Goal: Task Accomplishment & Management: Complete application form

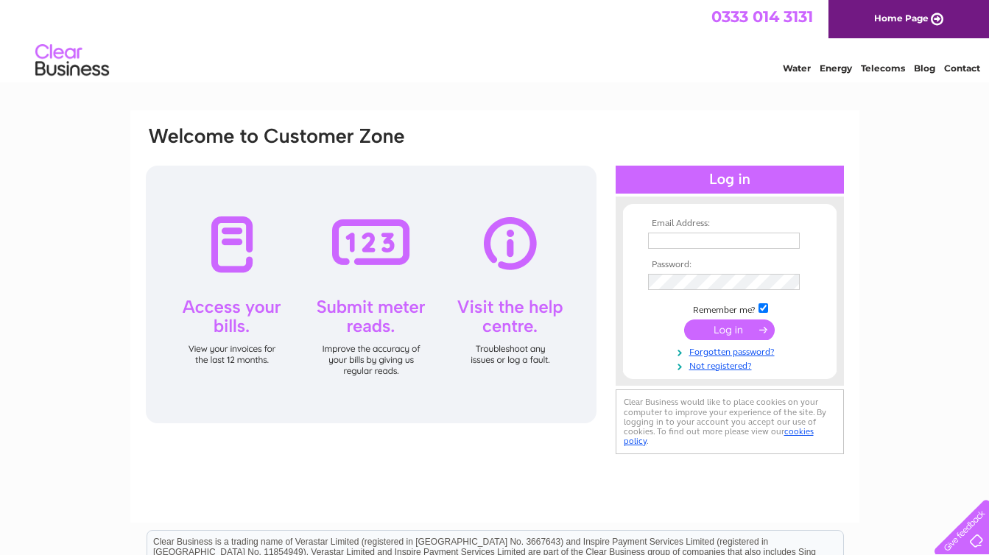
click at [693, 240] on input "text" at bounding box center [724, 241] width 152 height 16
type input "accounts@jagconstructionlondon.co.uk"
click at [746, 328] on input "submit" at bounding box center [729, 331] width 91 height 21
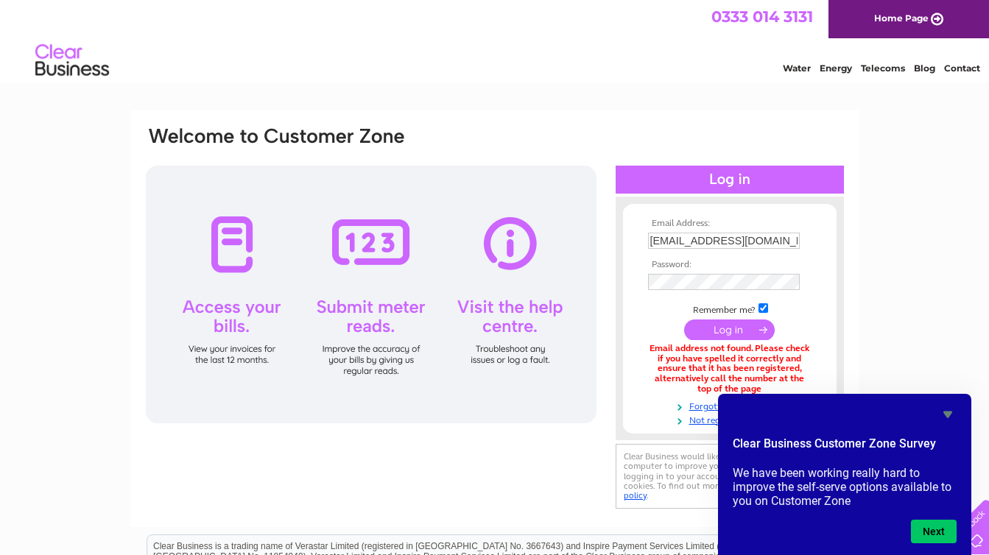
click at [946, 415] on icon "Hide survey" at bounding box center [947, 414] width 9 height 7
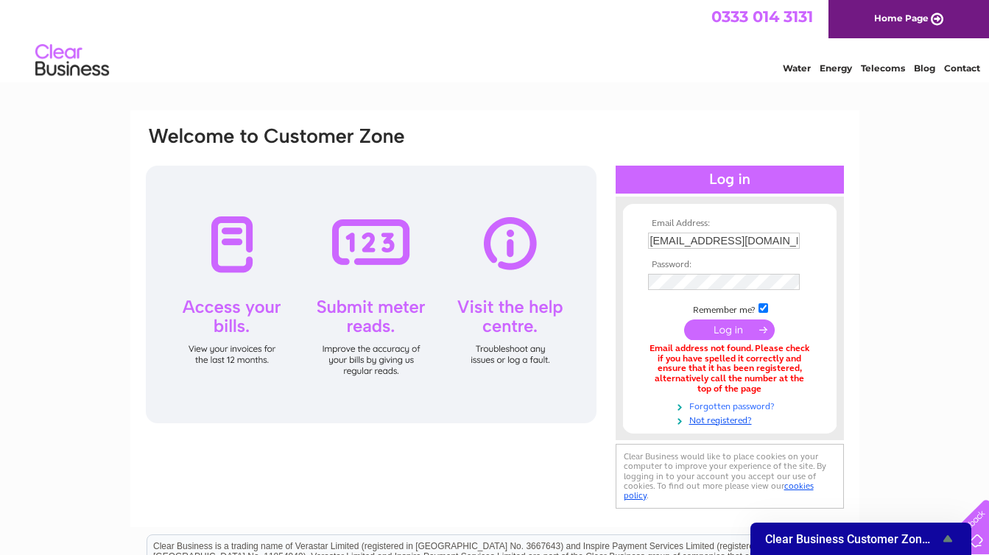
click at [718, 406] on link "Forgotten password?" at bounding box center [731, 405] width 167 height 14
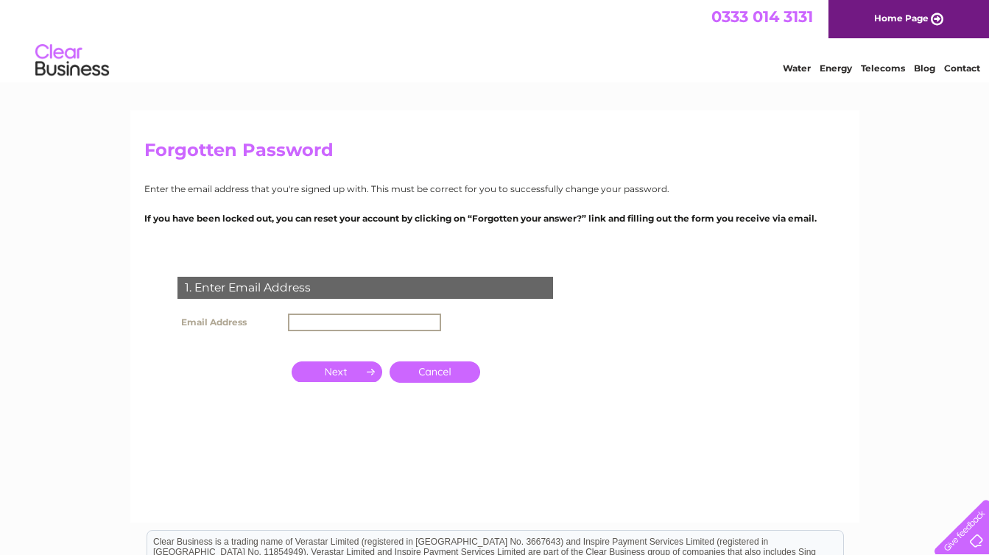
click at [321, 320] on input "text" at bounding box center [364, 323] width 153 height 18
type input "accounts@jagconstructionlondon.co.uk"
click at [344, 380] on input "button" at bounding box center [336, 370] width 91 height 21
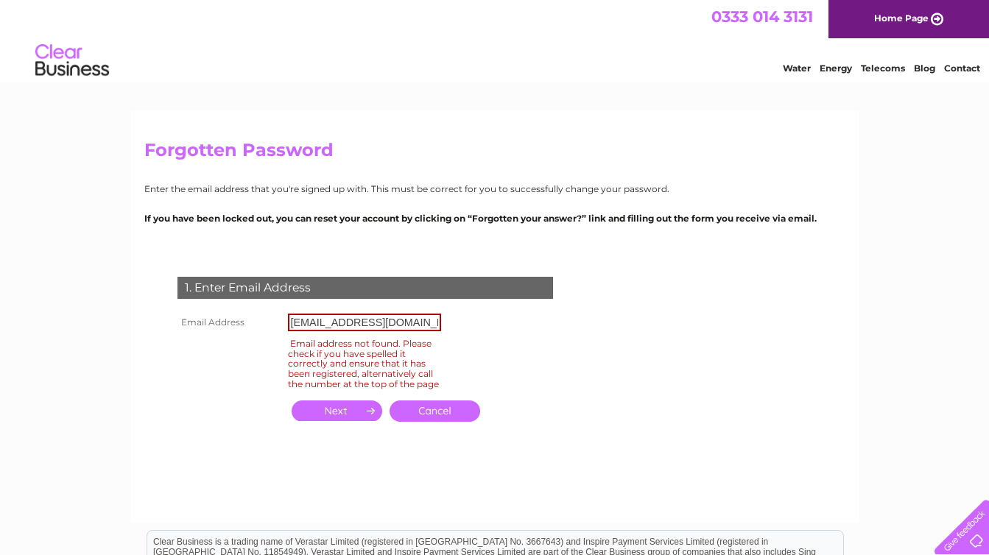
click at [432, 418] on link "Cancel" at bounding box center [434, 410] width 91 height 21
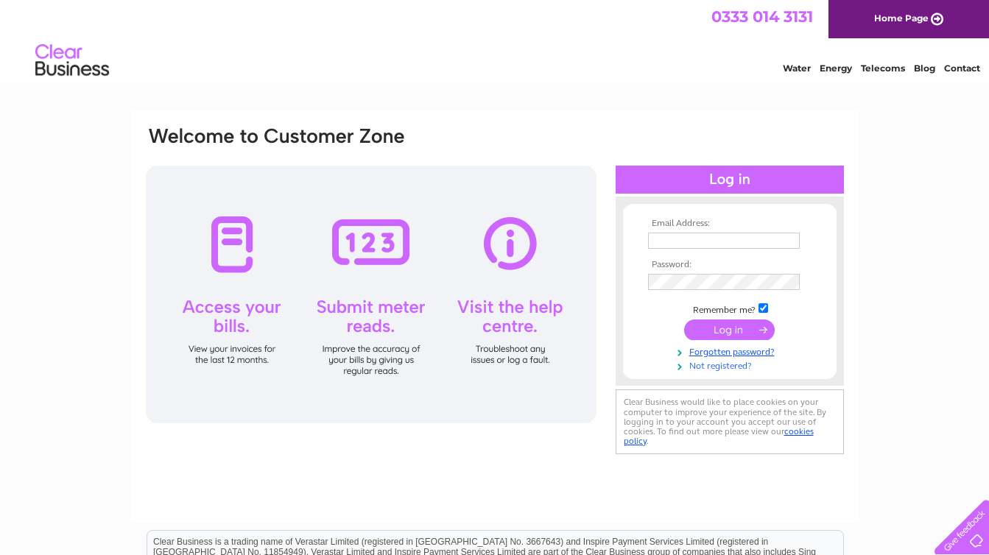
click at [721, 366] on link "Not registered?" at bounding box center [731, 365] width 167 height 14
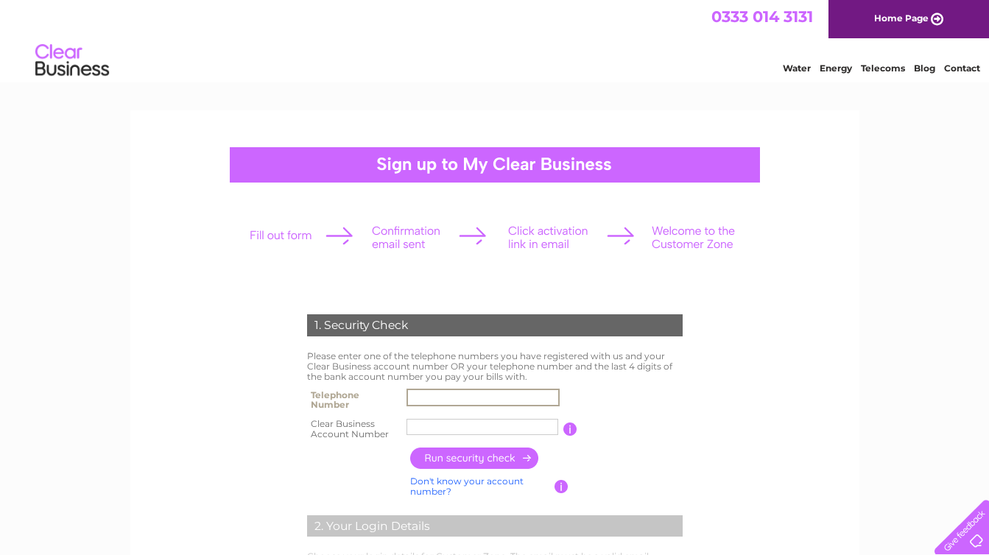
click at [464, 402] on input "text" at bounding box center [482, 398] width 153 height 18
click at [676, 397] on table "Telephone Number Clear Business Account Number You will find your account numbe…" at bounding box center [494, 414] width 383 height 58
